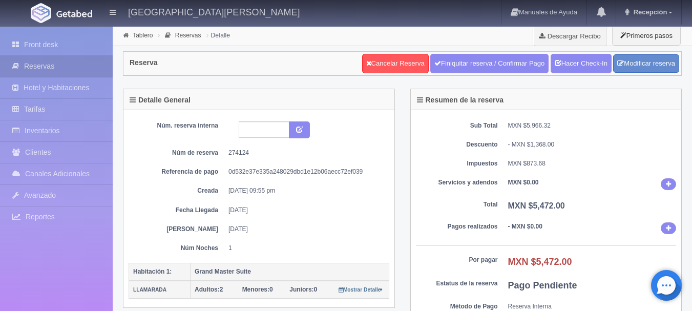
click at [48, 17] on img at bounding box center [41, 13] width 20 height 20
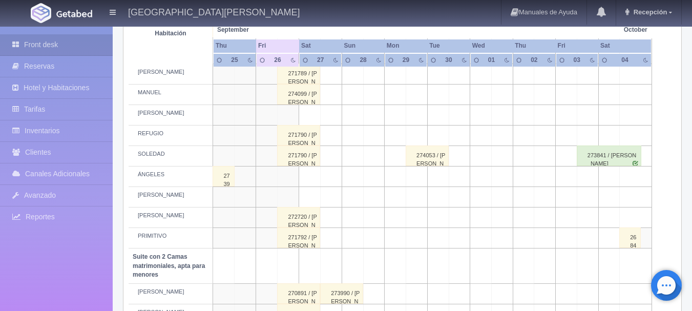
scroll to position [528, 0]
click at [292, 222] on div "272720 / SERGIO MENDOZA" at bounding box center [298, 218] width 43 height 20
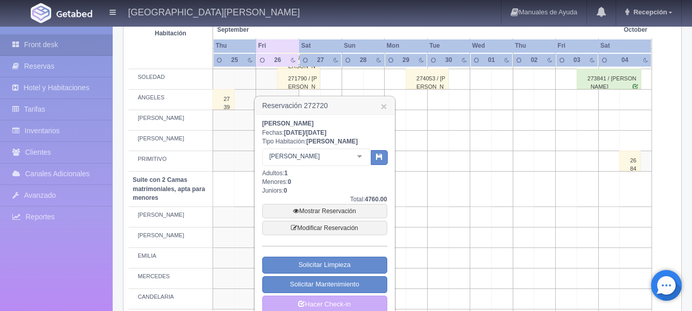
scroll to position [609, 0]
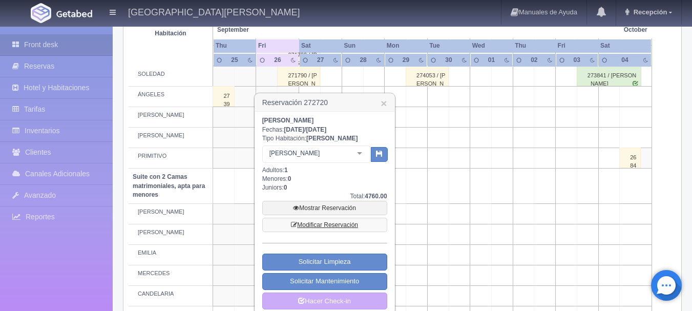
click at [332, 225] on link "Modificar Reservación" at bounding box center [324, 225] width 125 height 14
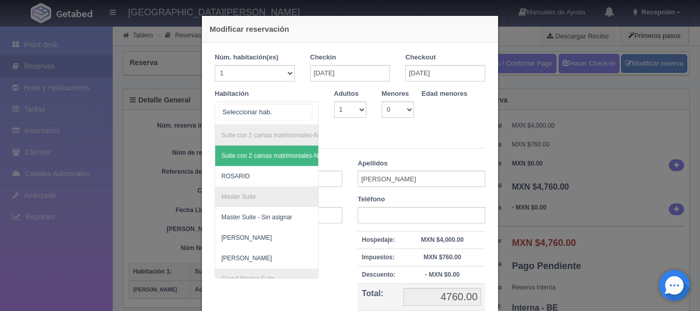
click at [307, 110] on div "Suite con 2 camas matrimoniales-No apta para menores Suite con 2 camas matrimon…" at bounding box center [267, 113] width 104 height 24
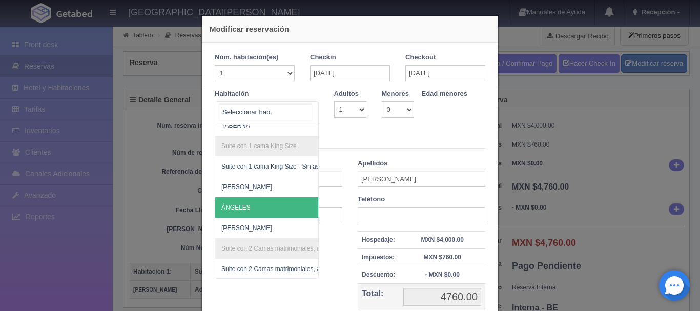
scroll to position [387, 0]
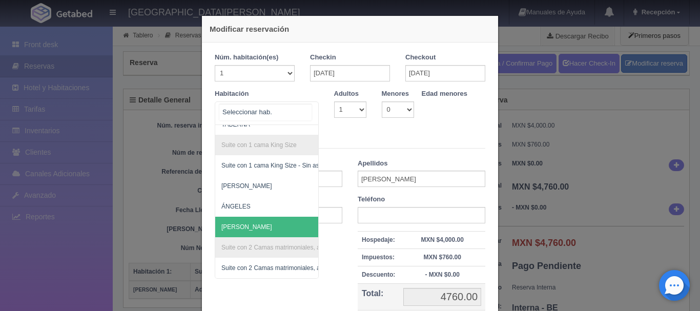
click at [269, 221] on span "[PERSON_NAME]" at bounding box center [316, 227] width 202 height 20
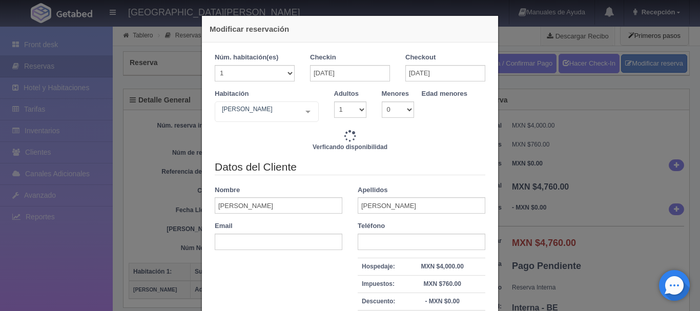
type input "3808.00"
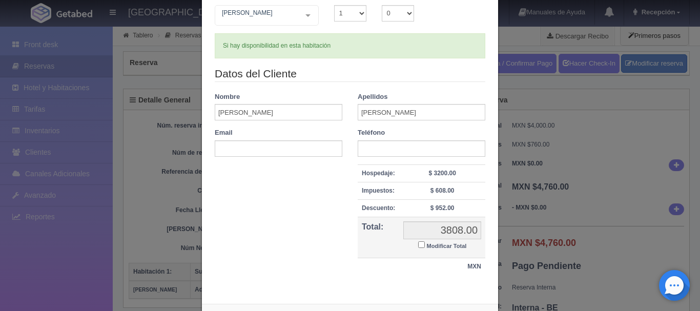
scroll to position [142, 0]
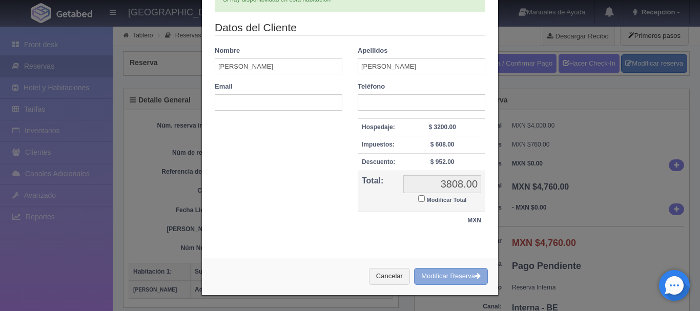
click at [455, 279] on button "Modificar Reserva" at bounding box center [451, 276] width 74 height 17
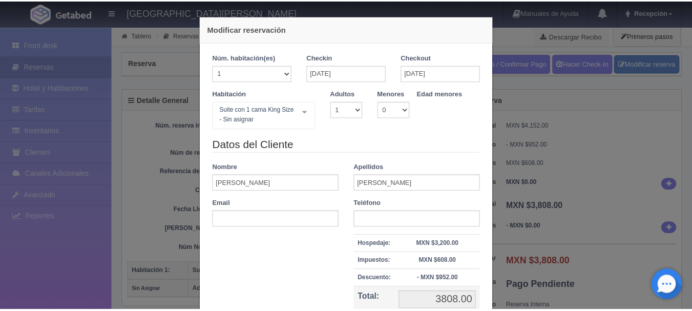
scroll to position [102, 0]
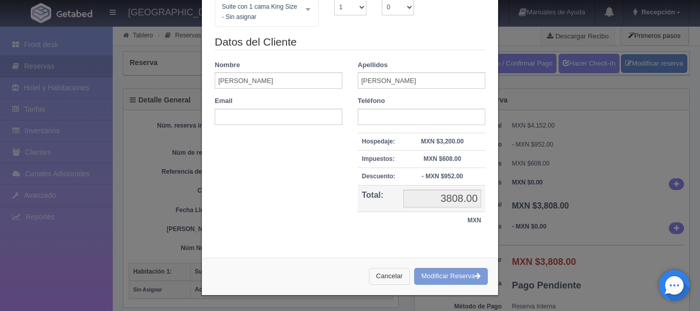
click at [379, 272] on button "Cancelar" at bounding box center [389, 276] width 41 height 17
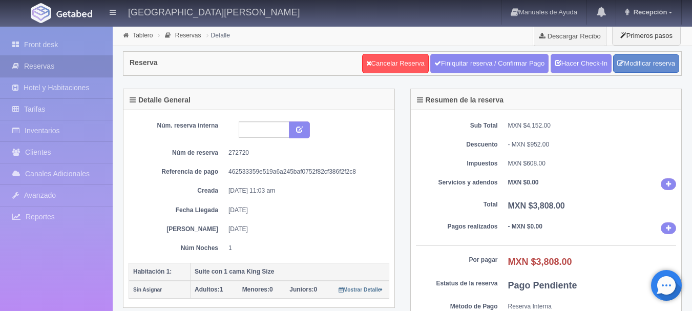
click at [44, 13] on img at bounding box center [41, 13] width 20 height 20
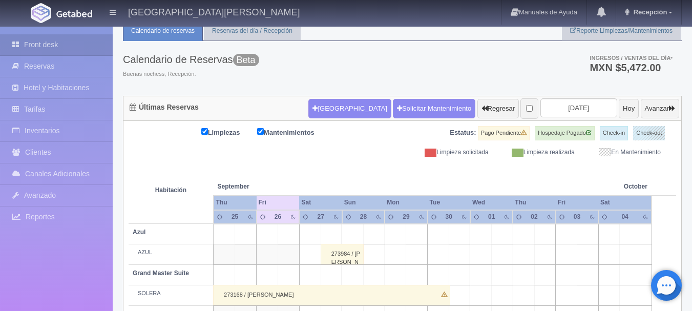
scroll to position [45, 0]
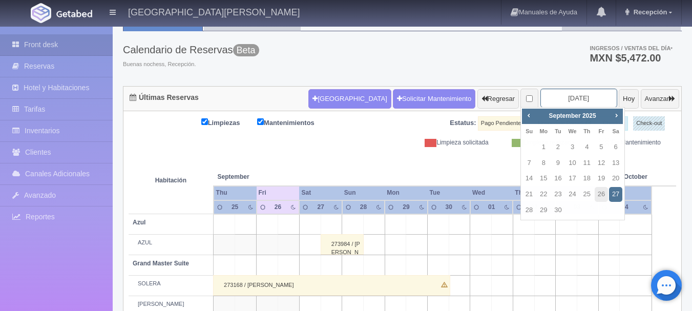
click at [562, 102] on input "2025-09-27" at bounding box center [578, 98] width 77 height 19
click at [617, 117] on span "Next" at bounding box center [616, 115] width 8 height 8
click at [530, 162] on link "5" at bounding box center [528, 163] width 13 height 15
type input "[DATE]"
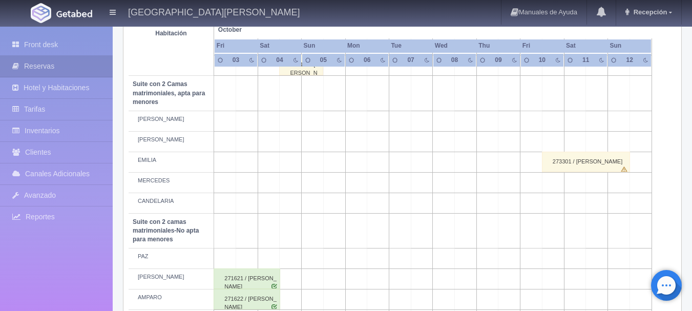
scroll to position [701, 0]
